Goal: Check status: Check status

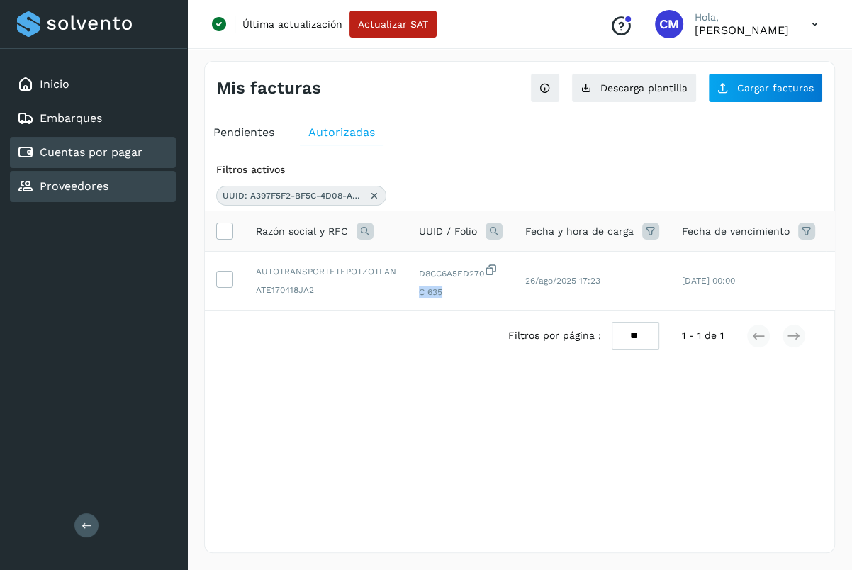
click at [89, 188] on link "Proveedores" at bounding box center [74, 185] width 69 height 13
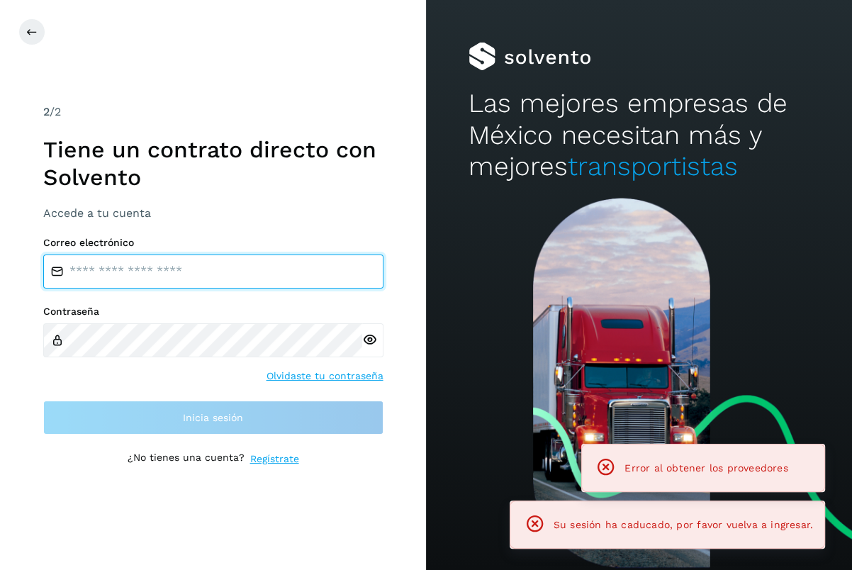
type input "**********"
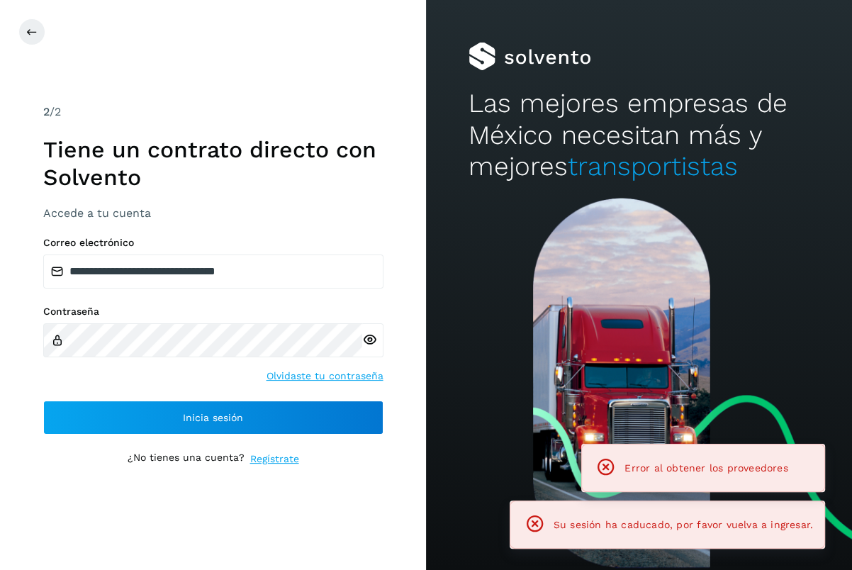
drag, startPoint x: 828, startPoint y: 204, endPoint x: 766, endPoint y: 265, distance: 86.8
click at [828, 204] on div at bounding box center [639, 384] width 426 height 372
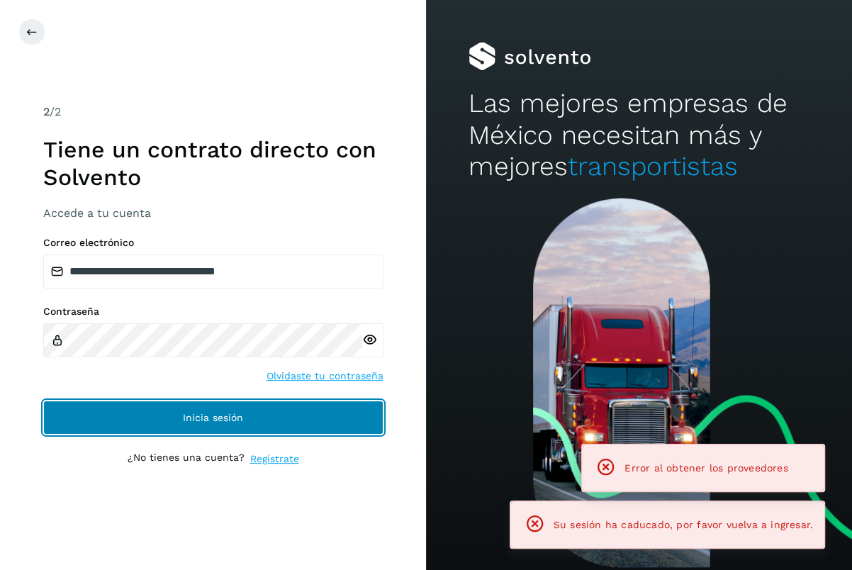
click at [189, 416] on span "Inicia sesión" at bounding box center [213, 418] width 60 height 10
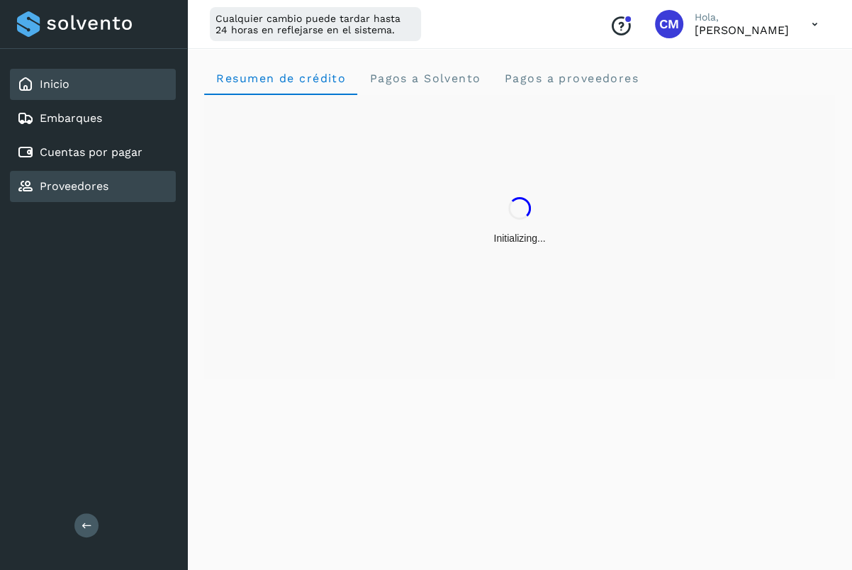
click at [89, 180] on link "Proveedores" at bounding box center [74, 185] width 69 height 13
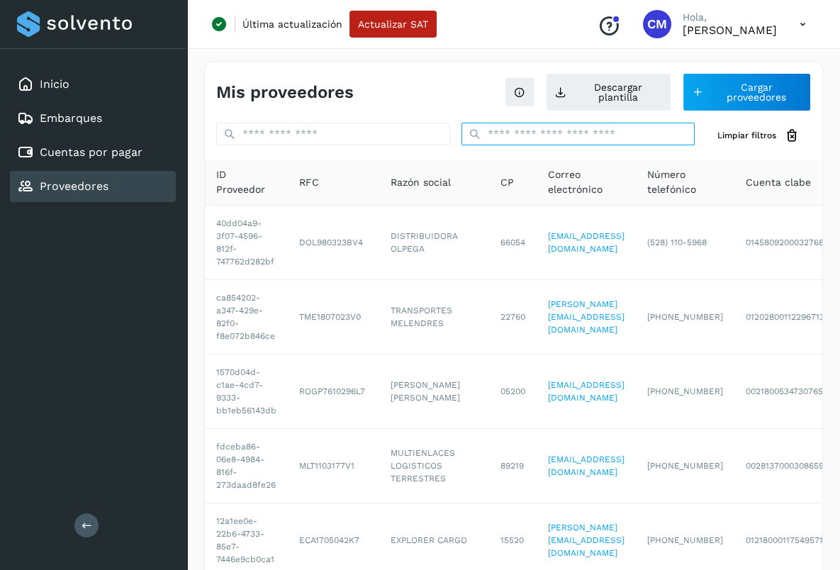
click at [555, 129] on input "text" at bounding box center [579, 134] width 234 height 23
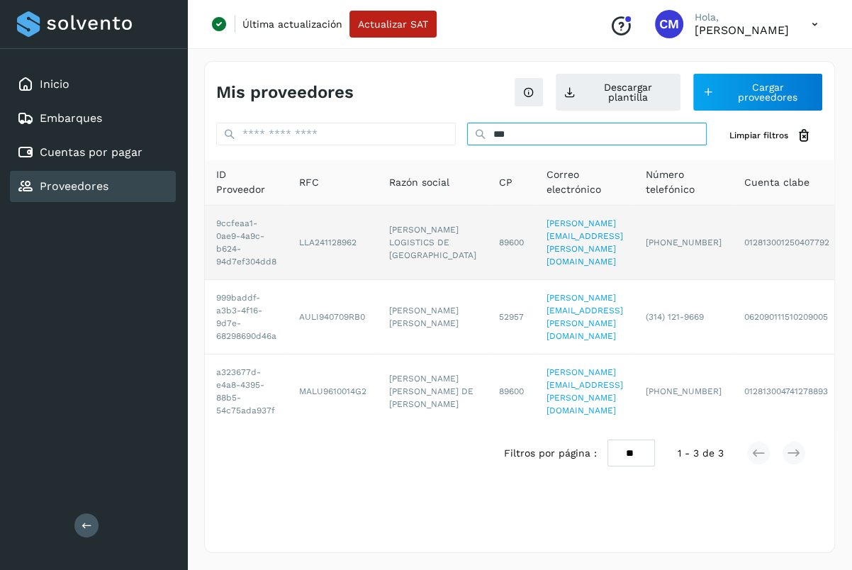
type input "***"
drag, startPoint x: 350, startPoint y: 240, endPoint x: 299, endPoint y: 243, distance: 51.8
click at [299, 243] on td "LLA241128962" at bounding box center [333, 243] width 90 height 74
drag, startPoint x: 299, startPoint y: 243, endPoint x: 284, endPoint y: 242, distance: 14.9
click at [296, 244] on td "LLA241128962" at bounding box center [333, 243] width 90 height 74
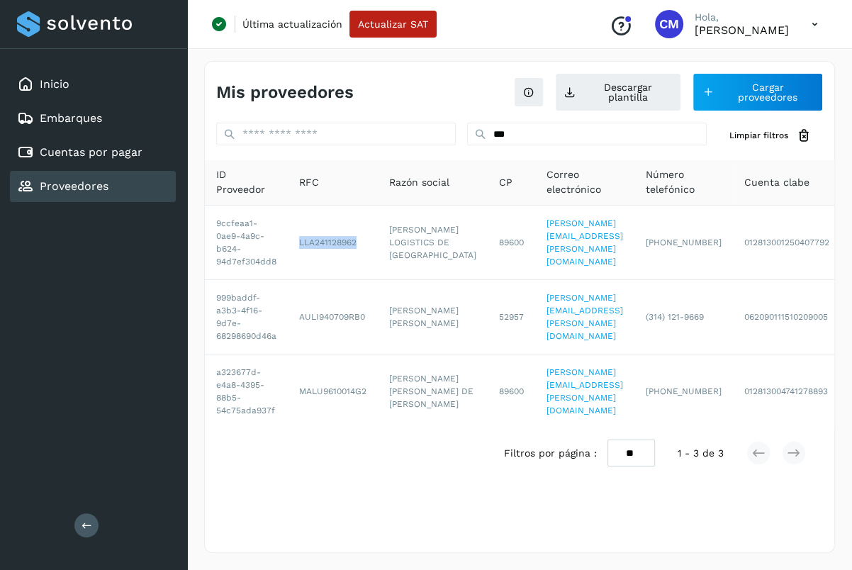
copy td "LLA241128962"
click at [121, 157] on link "Cuentas por pagar" at bounding box center [91, 151] width 103 height 13
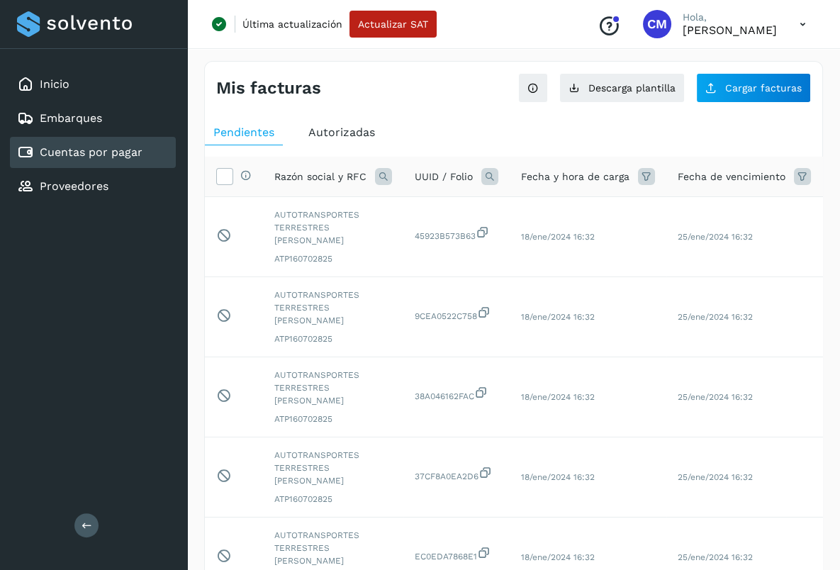
click at [352, 133] on span "Autorizadas" at bounding box center [341, 132] width 67 height 13
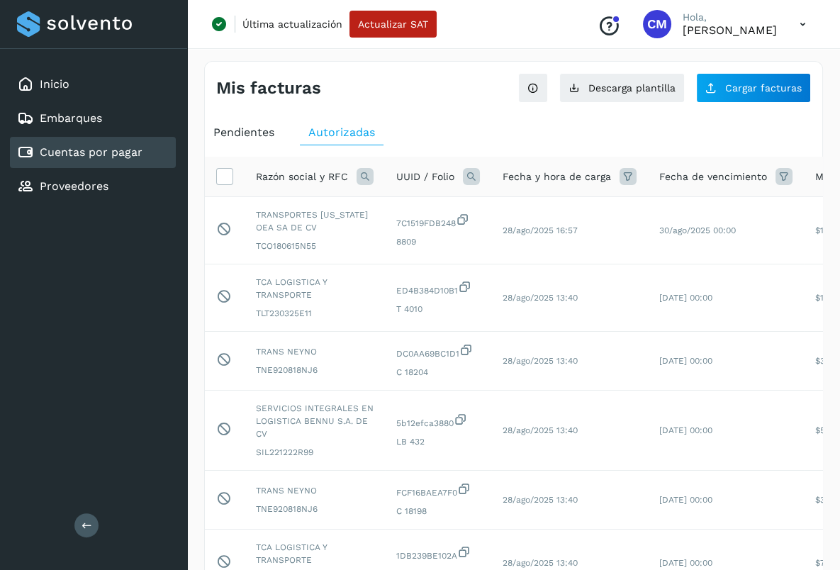
click at [469, 175] on icon at bounding box center [471, 176] width 17 height 17
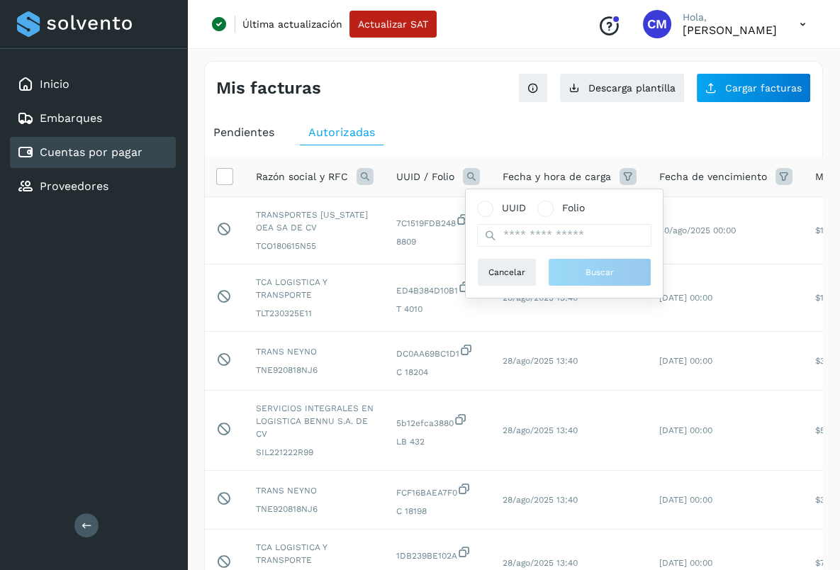
click at [360, 169] on icon at bounding box center [365, 176] width 17 height 17
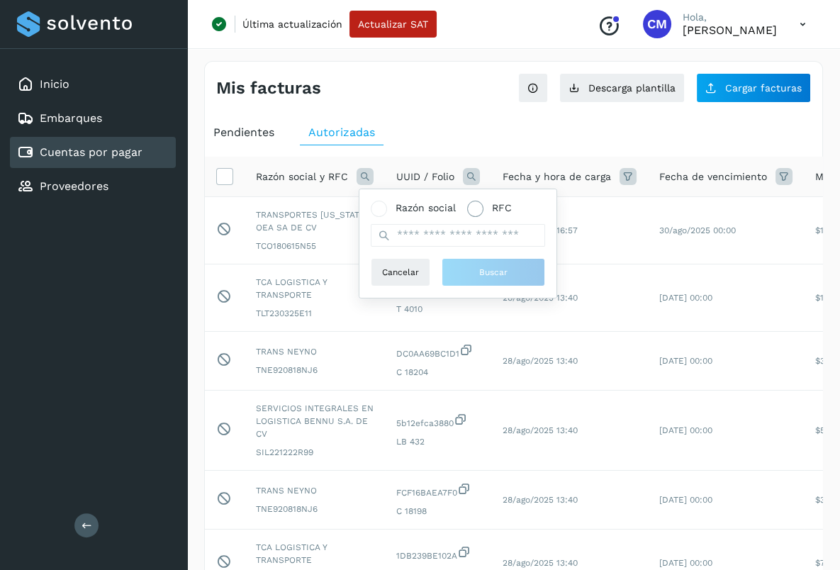
click at [480, 208] on span at bounding box center [475, 209] width 16 height 16
click at [459, 234] on input "text" at bounding box center [458, 235] width 174 height 23
paste input "**********"
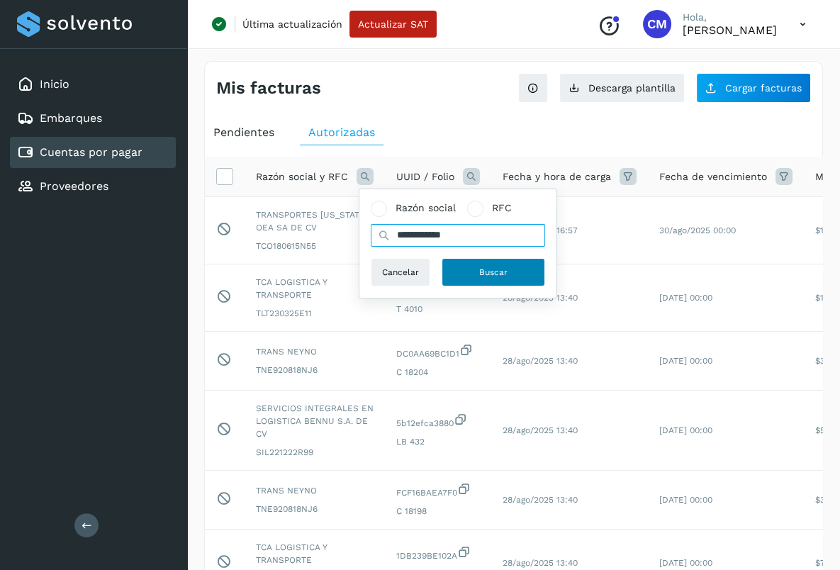
type input "**********"
click at [490, 273] on span "Buscar" at bounding box center [493, 272] width 28 height 13
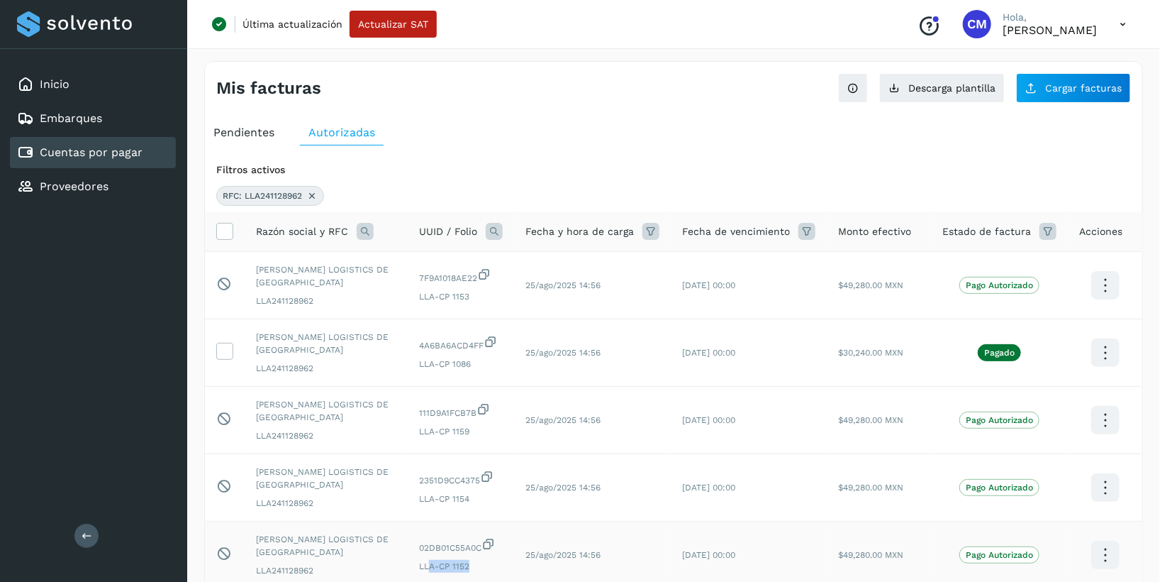
drag, startPoint x: 435, startPoint y: 525, endPoint x: 475, endPoint y: 525, distance: 40.4
click at [475, 560] on span "LLA-CP 1152" at bounding box center [461, 566] width 84 height 13
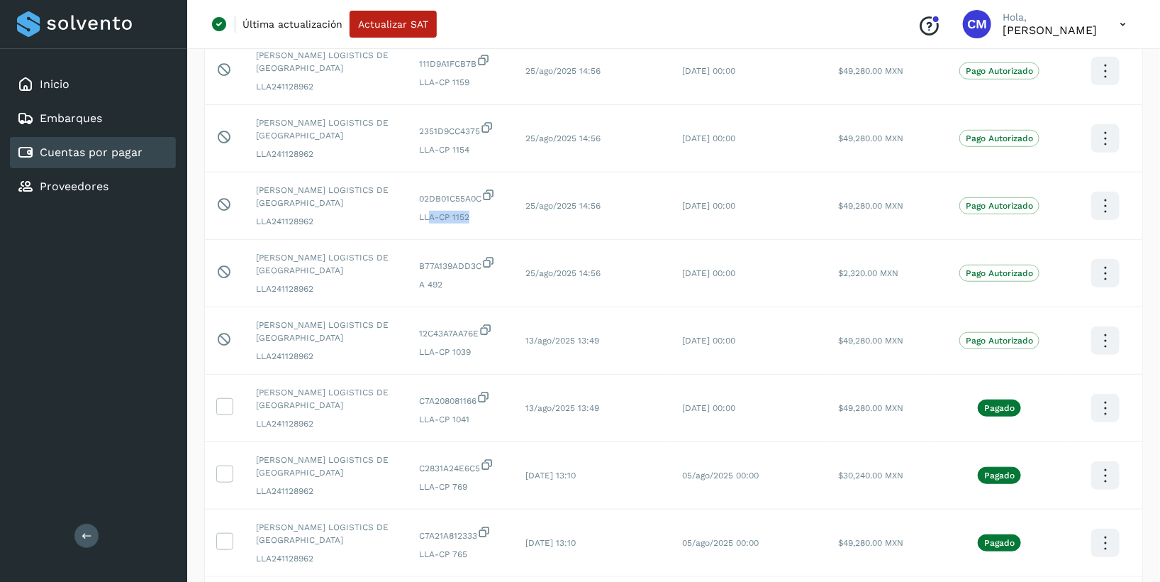
scroll to position [379, 0]
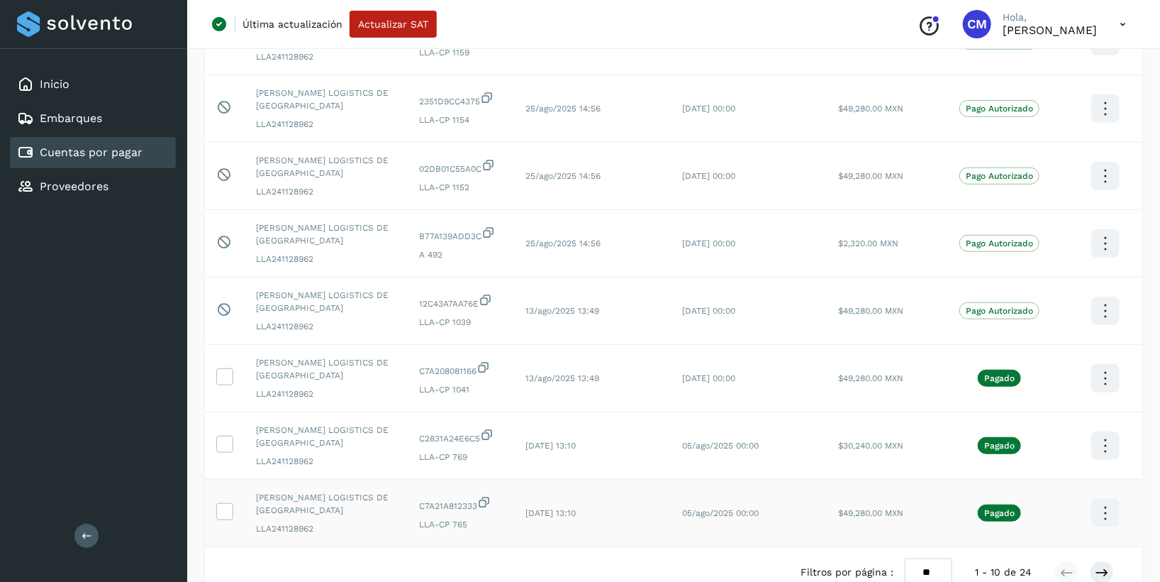
click at [784, 479] on td "05/ago/2025 00:00" at bounding box center [749, 512] width 156 height 67
drag, startPoint x: 452, startPoint y: 317, endPoint x: 465, endPoint y: 319, distance: 12.9
click at [465, 360] on div "C7A208081166 LLA-CP 1041" at bounding box center [461, 377] width 84 height 35
drag, startPoint x: 465, startPoint y: 319, endPoint x: 526, endPoint y: 330, distance: 62.6
click at [526, 345] on td "13/ago/2025 13:49" at bounding box center [592, 378] width 157 height 67
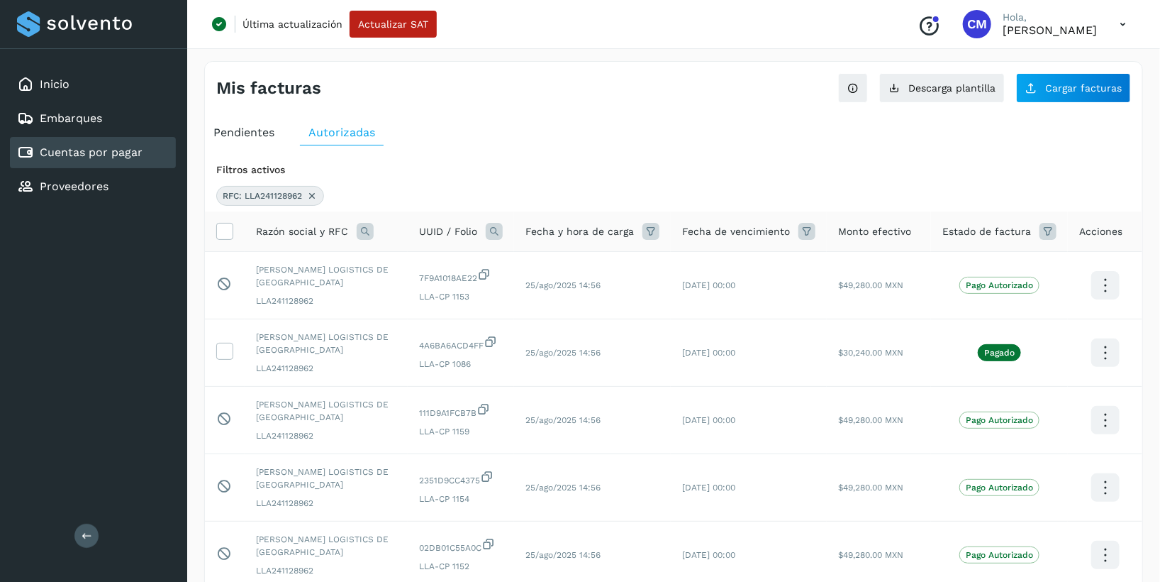
scroll to position [11, 0]
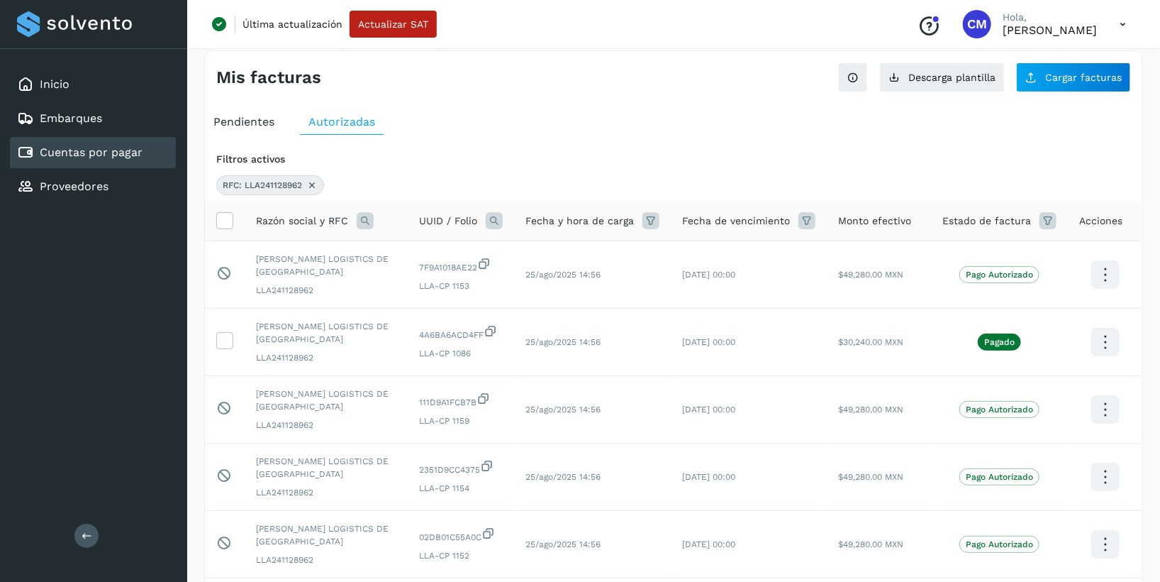
click at [314, 184] on icon at bounding box center [311, 184] width 11 height 11
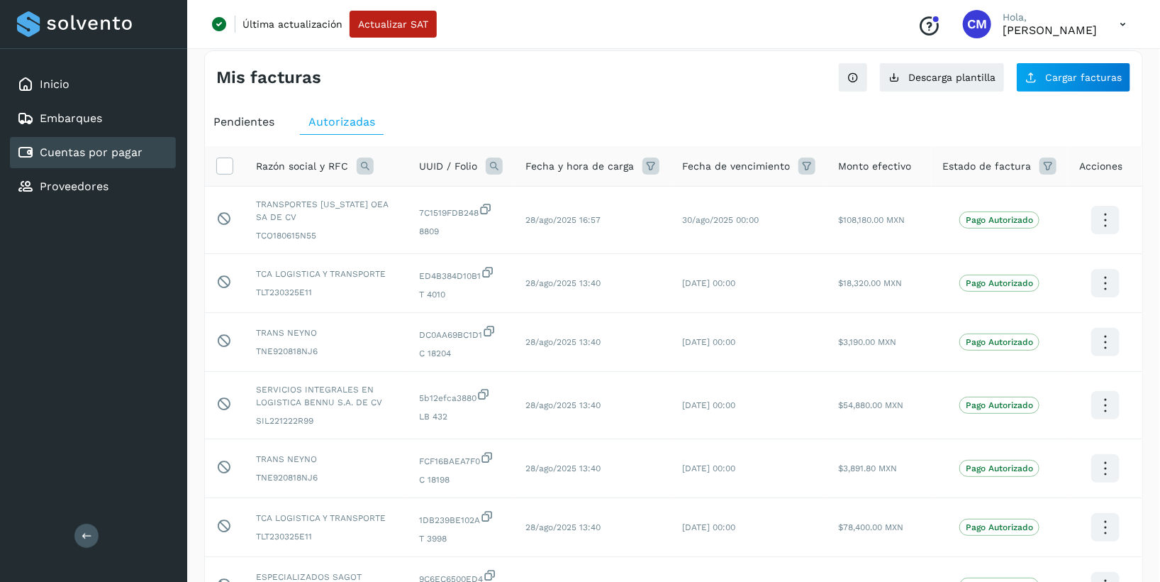
click at [499, 166] on icon at bounding box center [494, 165] width 17 height 17
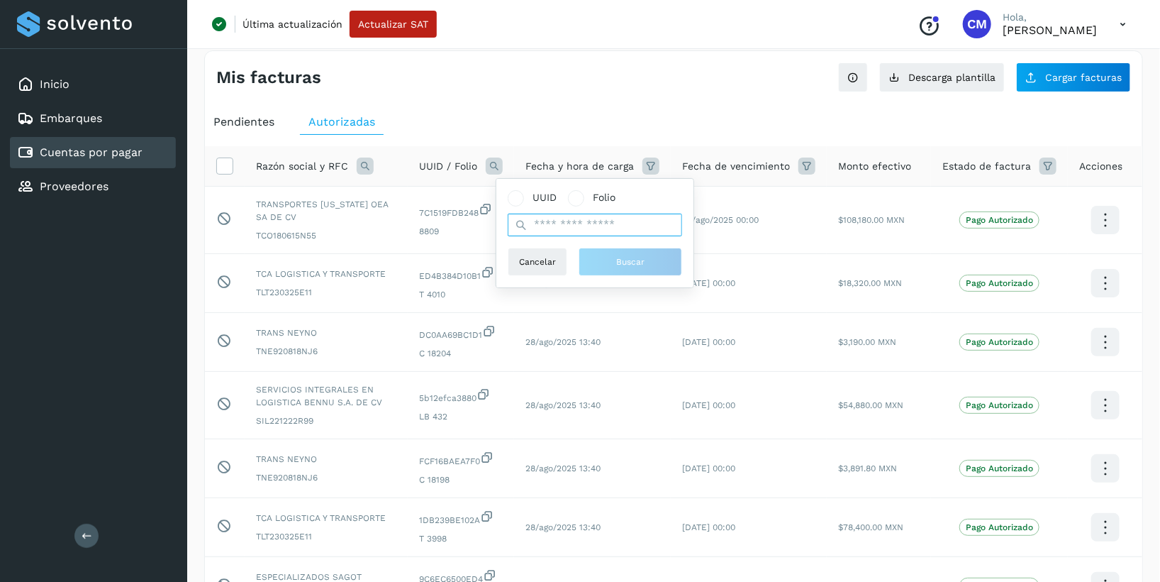
click at [545, 223] on input "text" at bounding box center [595, 224] width 174 height 23
paste input "**********"
type input "**********"
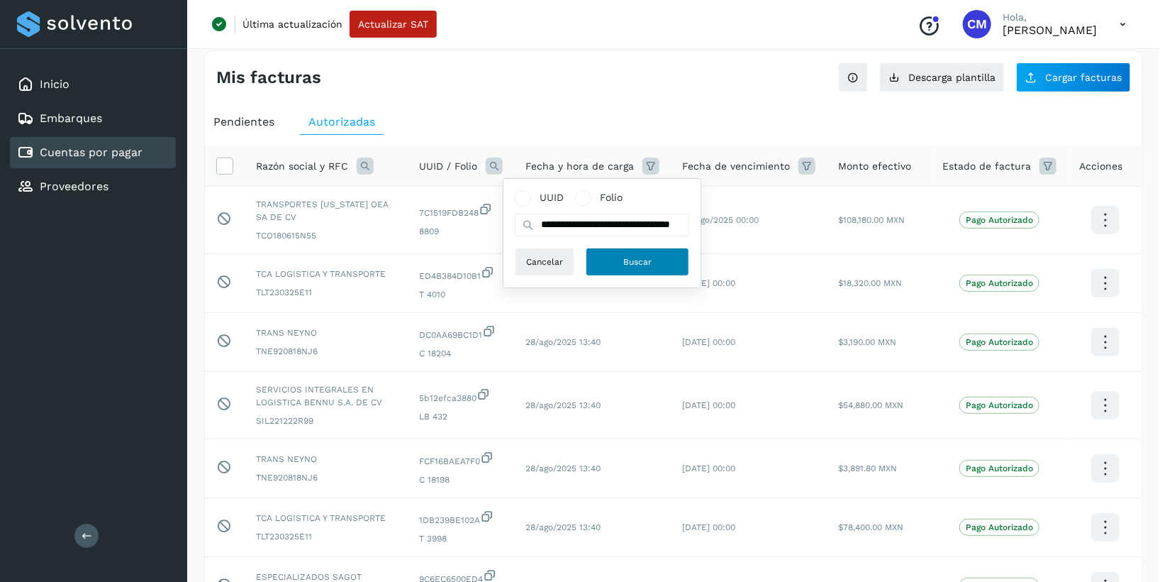
scroll to position [0, 0]
click at [596, 258] on button "Buscar" at bounding box center [638, 261] width 104 height 28
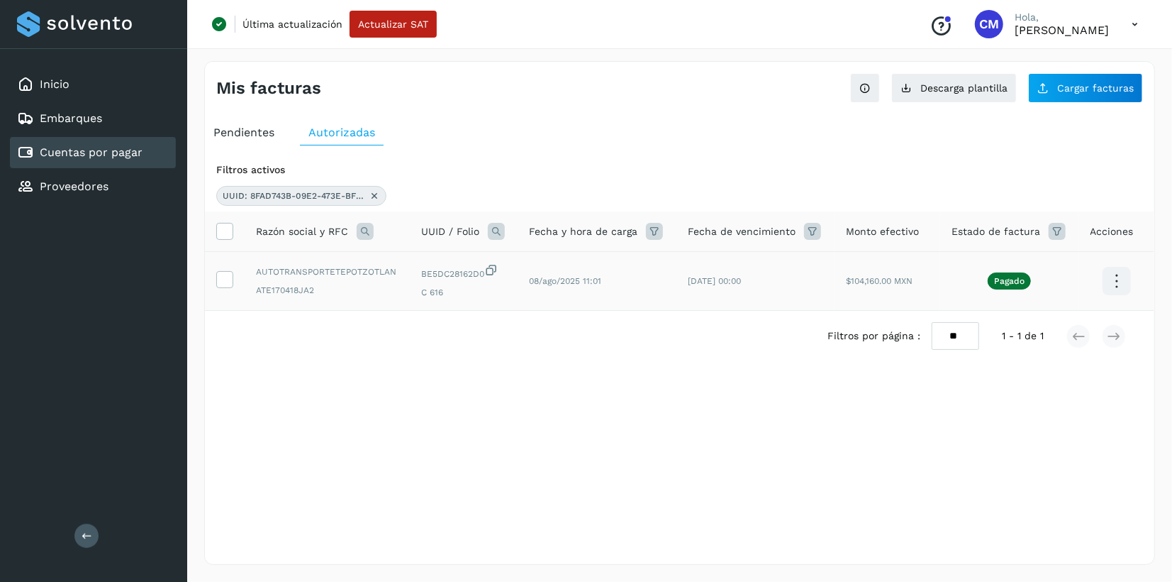
click at [432, 294] on span "C 616" at bounding box center [463, 292] width 85 height 13
copy span "616"
drag, startPoint x: 789, startPoint y: 113, endPoint x: 751, endPoint y: 140, distance: 47.2
click at [789, 113] on div "Mis facturas Ver instrucciones para cargar Facturas Descarga plantilla Cargar f…" at bounding box center [679, 313] width 951 height 504
